Goal: Task Accomplishment & Management: Use online tool/utility

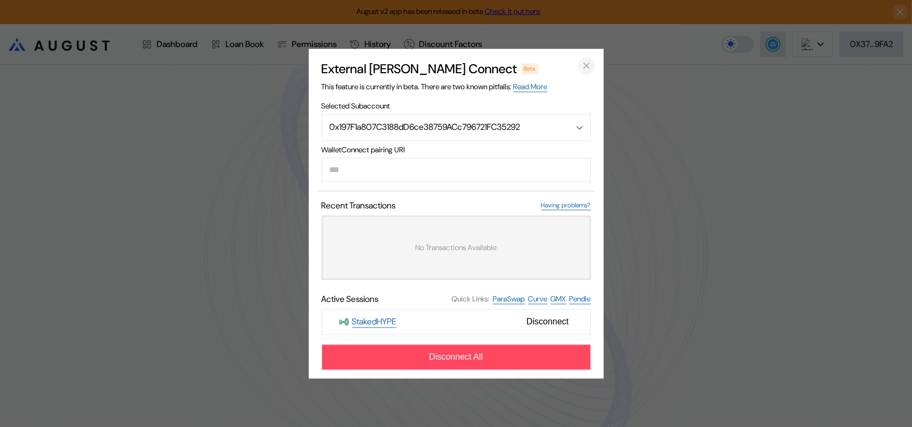
click at [588, 63] on icon "close modal" at bounding box center [586, 65] width 5 height 5
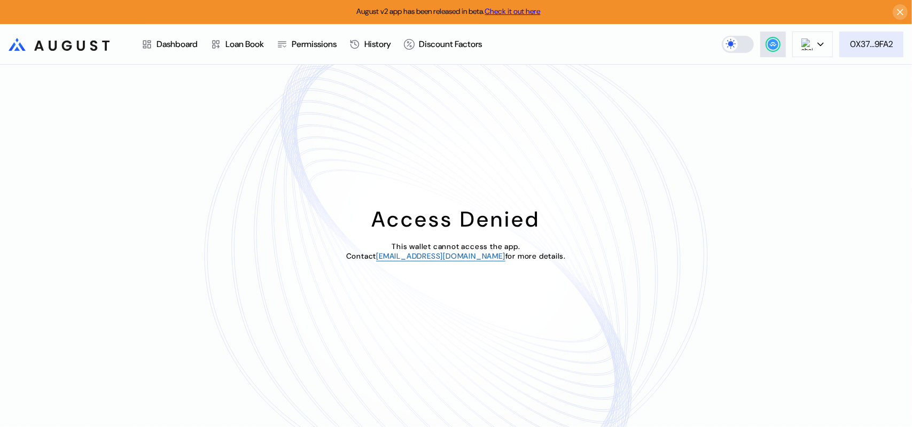
click at [868, 43] on div "0X37...9FA2" at bounding box center [871, 43] width 43 height 11
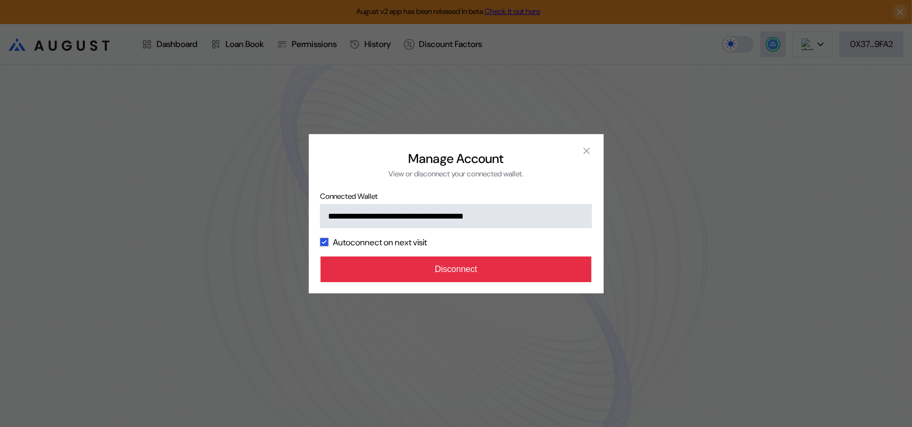
click at [469, 282] on button "Disconnect" at bounding box center [456, 269] width 271 height 26
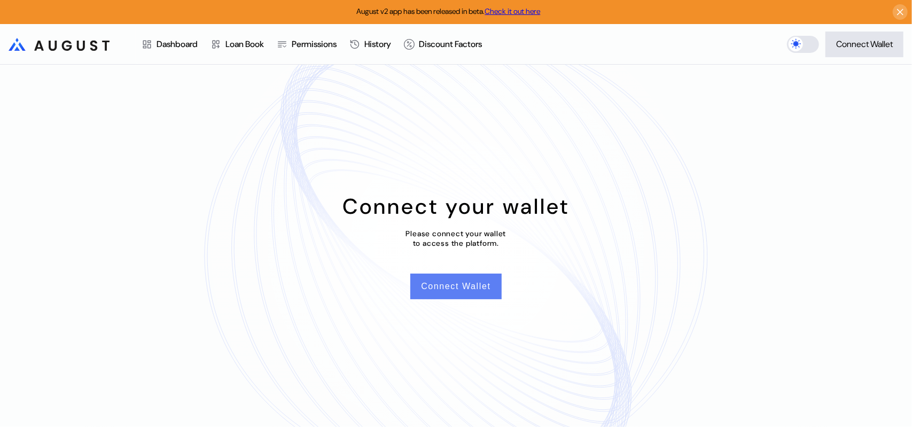
click at [465, 292] on button "Connect Wallet" at bounding box center [455, 287] width 91 height 26
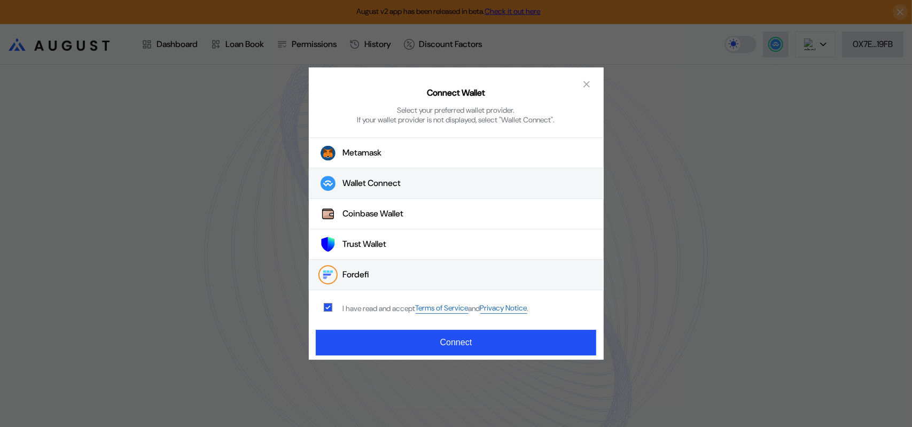
click at [390, 185] on div "Wallet Connect" at bounding box center [372, 183] width 58 height 11
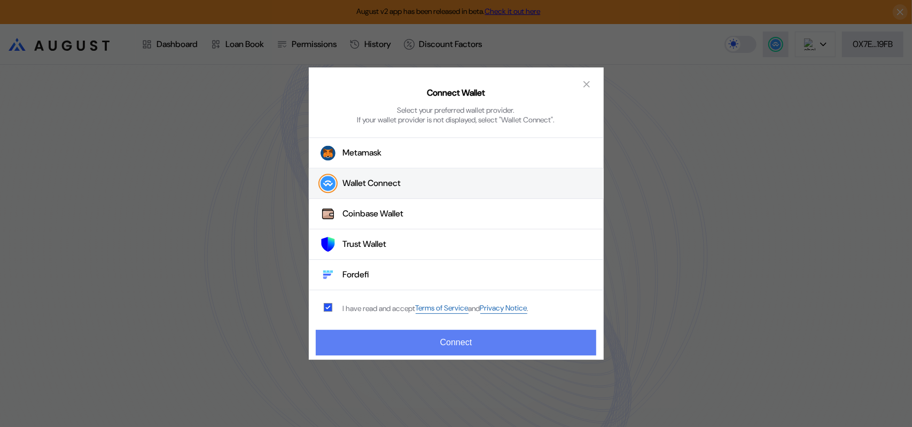
click at [437, 342] on button "Connect" at bounding box center [456, 343] width 280 height 26
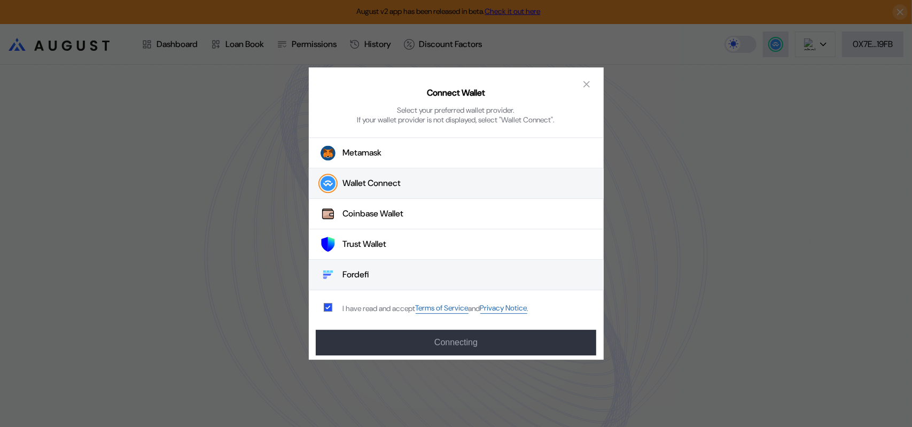
click at [357, 277] on div "Fordefi" at bounding box center [356, 274] width 27 height 11
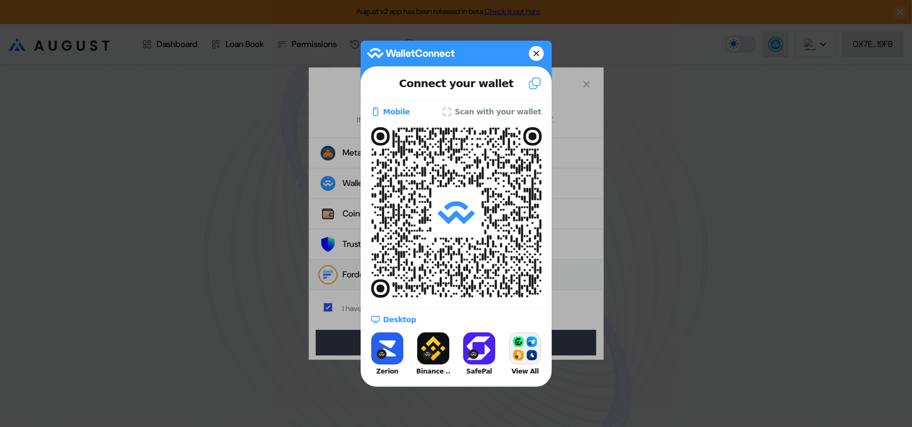
click at [538, 49] on icon at bounding box center [536, 53] width 6 height 15
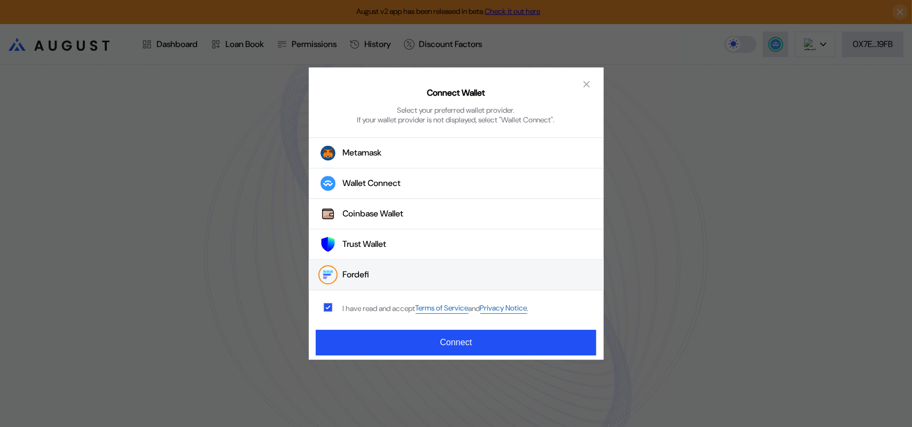
click at [373, 277] on button "Fordefi" at bounding box center [456, 275] width 295 height 30
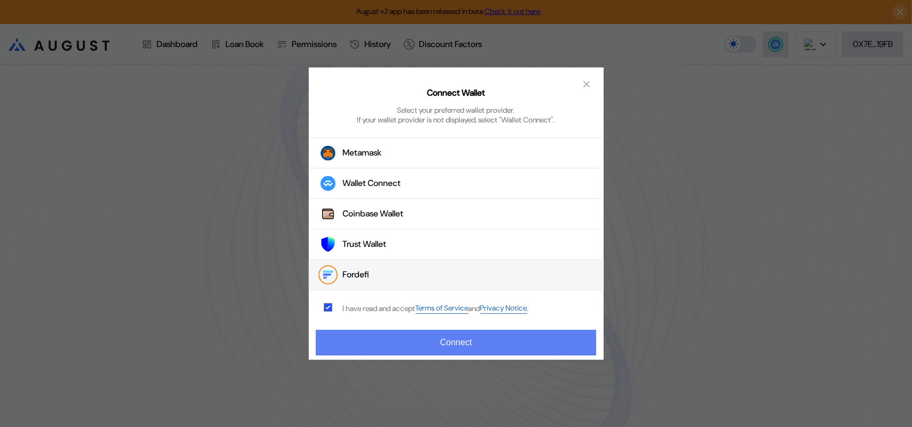
click at [449, 343] on button "Connect" at bounding box center [456, 343] width 280 height 26
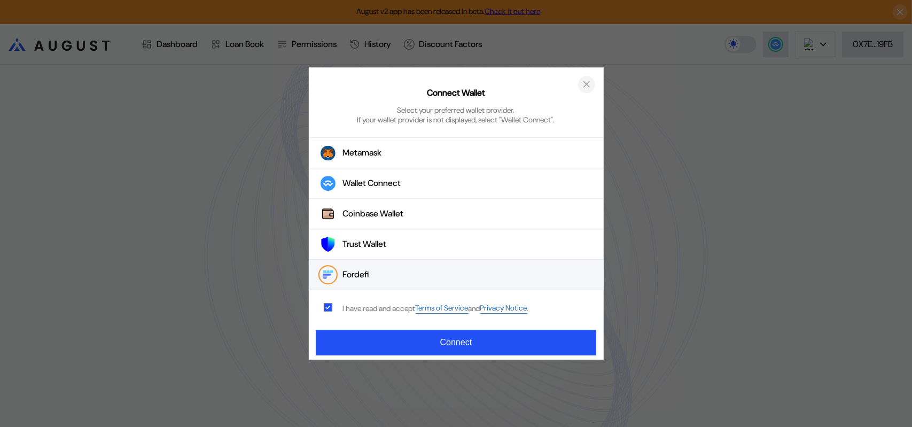
click at [589, 79] on icon "close modal" at bounding box center [586, 84] width 11 height 11
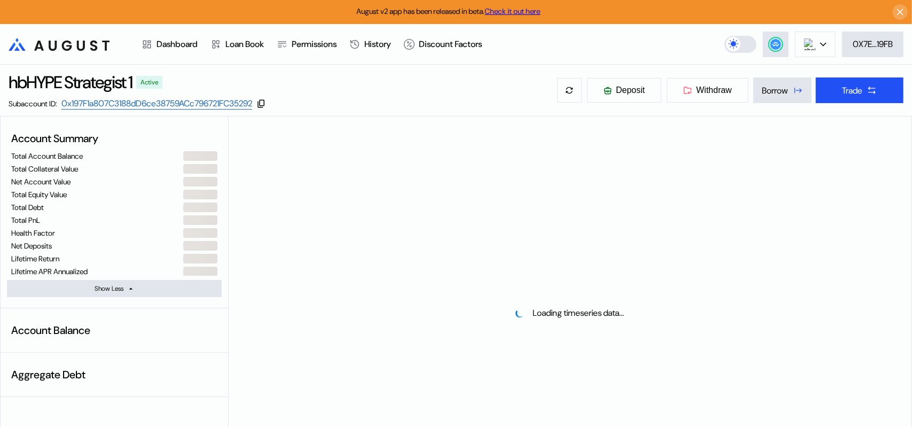
select select "*"
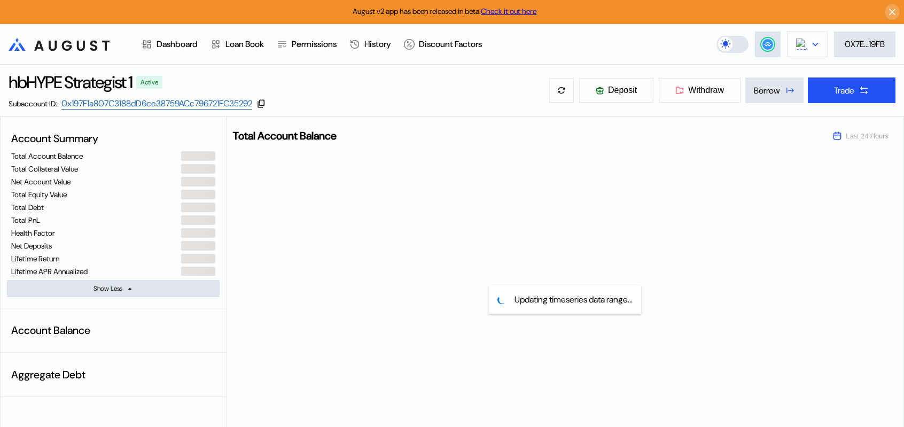
click at [799, 45] on img at bounding box center [802, 44] width 12 height 12
click at [766, 49] on circle at bounding box center [767, 44] width 11 height 11
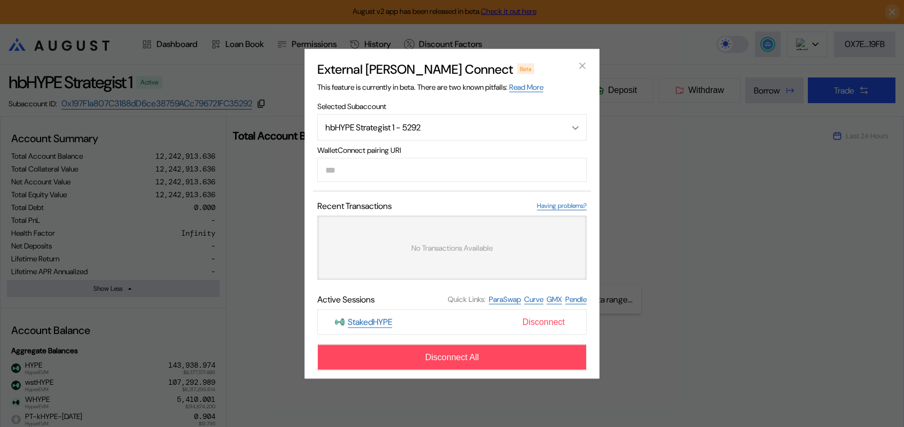
click at [544, 331] on span "Disconnect" at bounding box center [543, 322] width 51 height 18
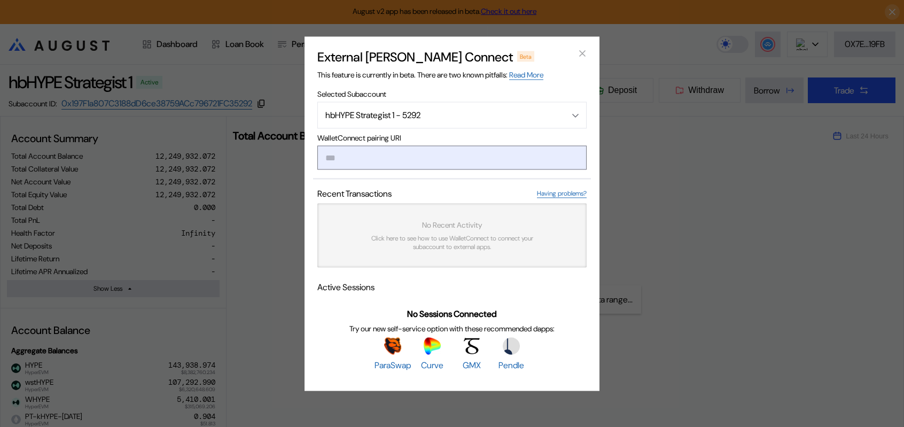
paste input "**********"
type input "**********"
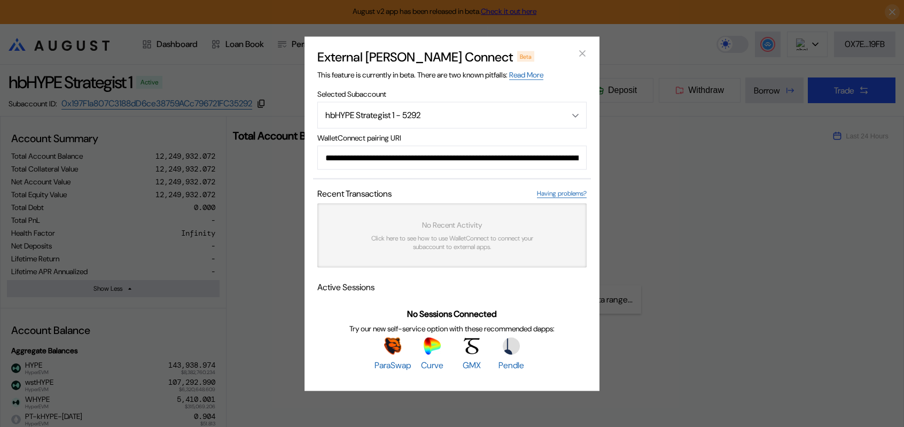
scroll to position [0, 650]
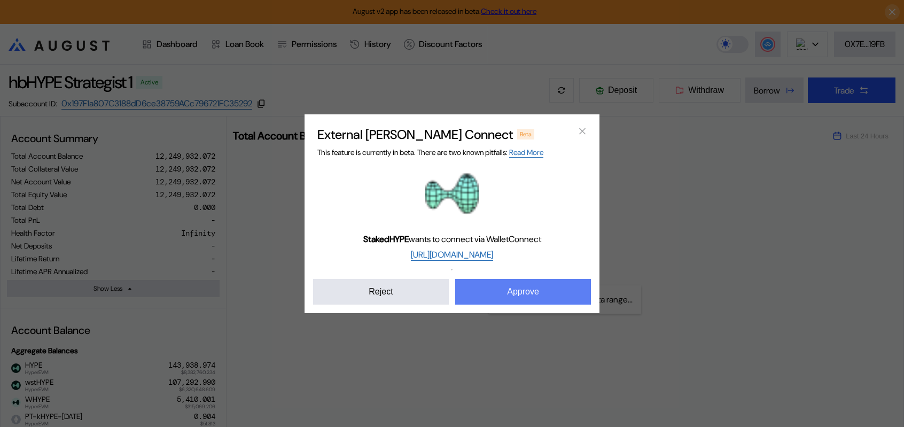
click at [519, 305] on button "Approve" at bounding box center [523, 292] width 136 height 26
